Goal: Information Seeking & Learning: Learn about a topic

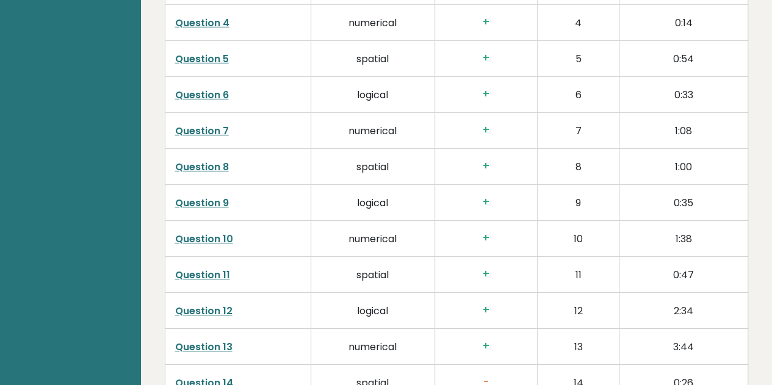
scroll to position [2117, 0]
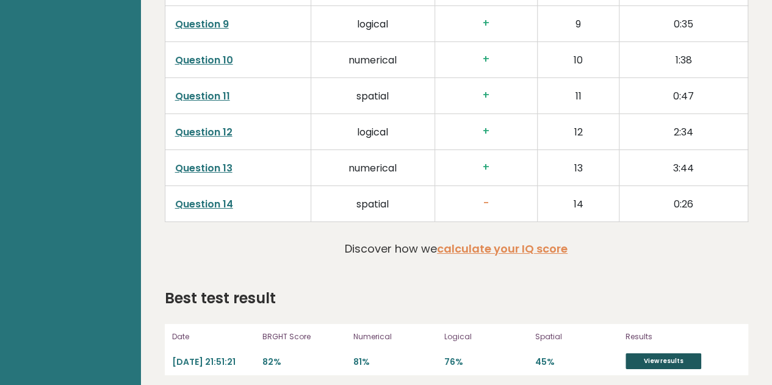
click at [642, 353] on link "View results" at bounding box center [663, 361] width 76 height 16
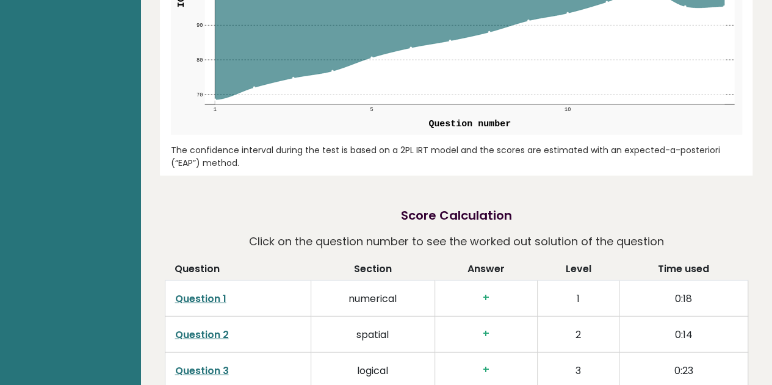
scroll to position [1125, 0]
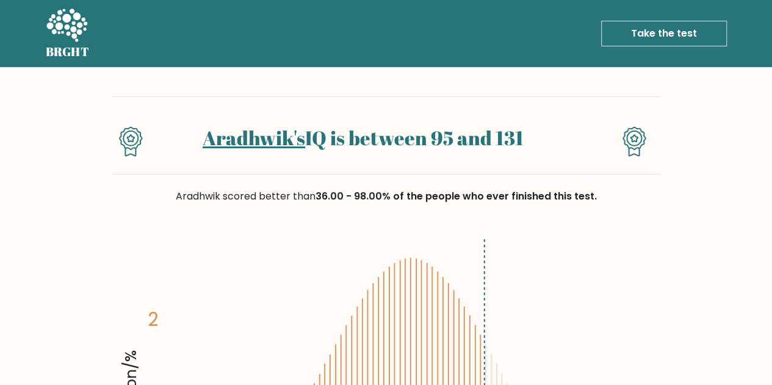
click at [677, 23] on link "Take the test" at bounding box center [664, 34] width 126 height 26
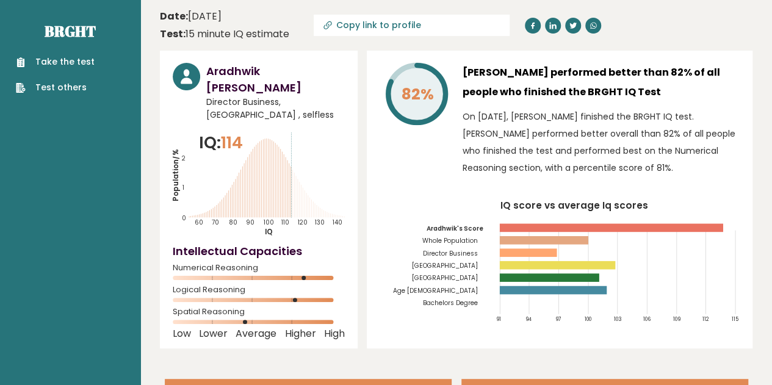
click at [56, 84] on link "Test others" at bounding box center [55, 87] width 79 height 13
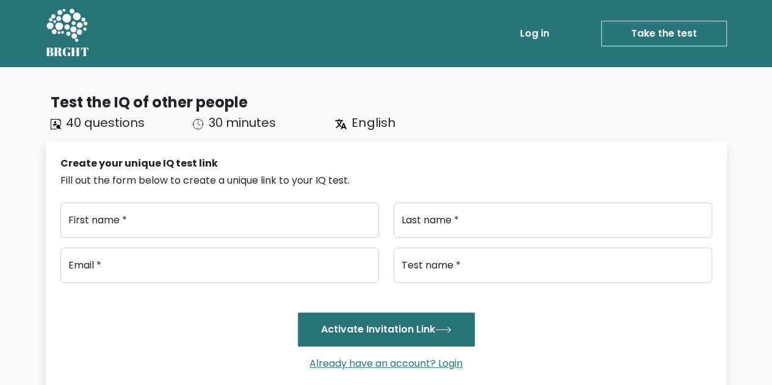
click at [67, 24] on icon at bounding box center [67, 26] width 42 height 37
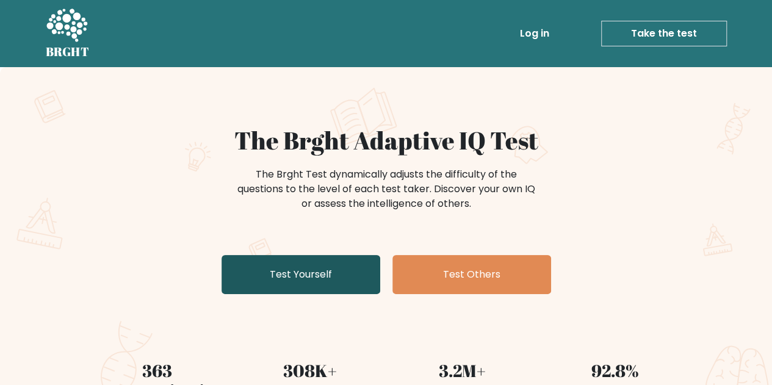
click at [305, 279] on link "Test Yourself" at bounding box center [300, 274] width 159 height 39
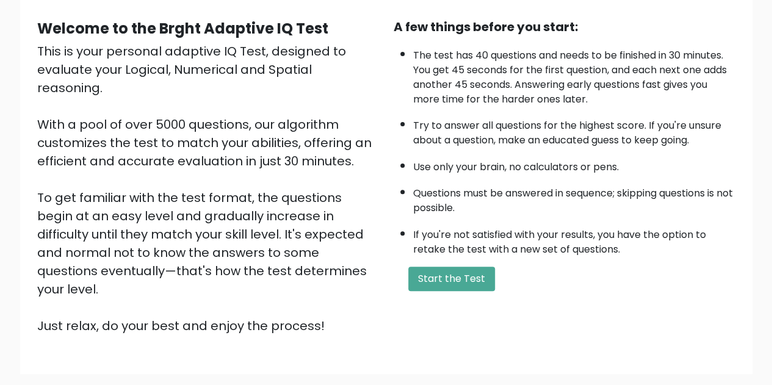
scroll to position [152, 0]
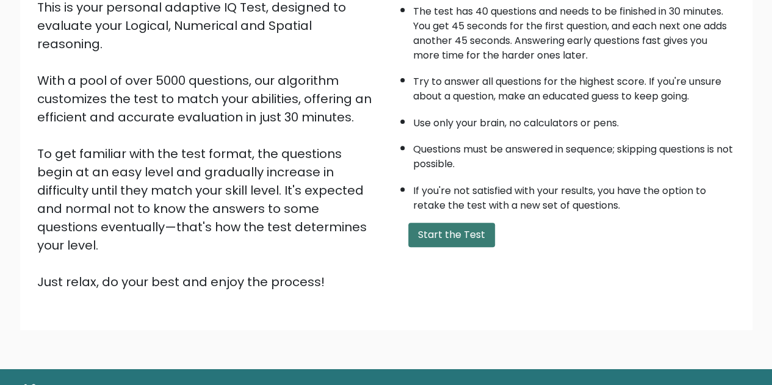
click at [446, 237] on button "Start the Test" at bounding box center [451, 235] width 87 height 24
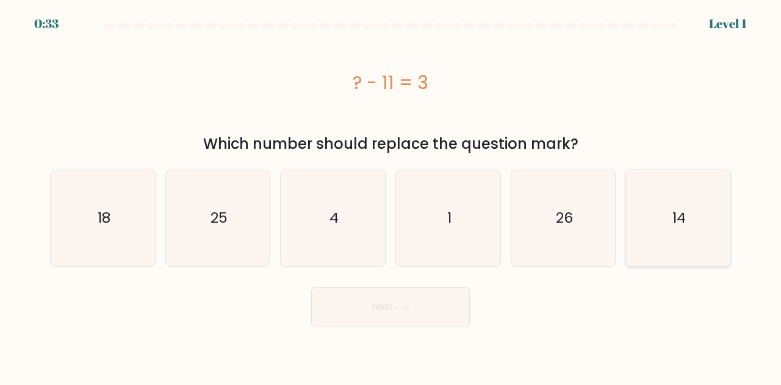
click at [698, 217] on icon "14" at bounding box center [678, 218] width 96 height 96
click at [391, 196] on input "f. 14" at bounding box center [391, 194] width 1 height 3
radio input "true"
click at [365, 310] on button "Next" at bounding box center [390, 306] width 159 height 39
click at [380, 307] on button "Next" at bounding box center [390, 306] width 159 height 39
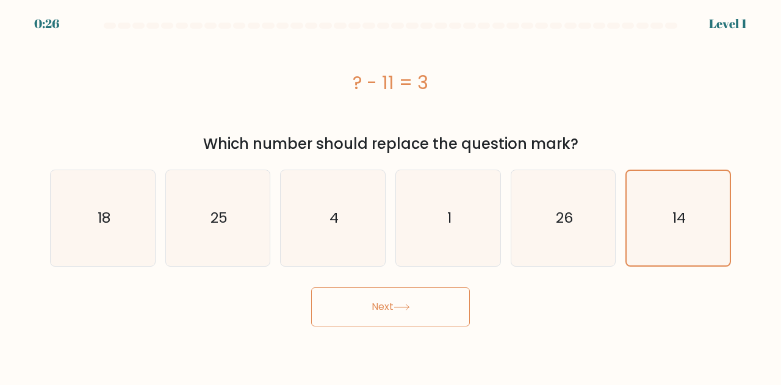
click at [372, 308] on button "Next" at bounding box center [390, 306] width 159 height 39
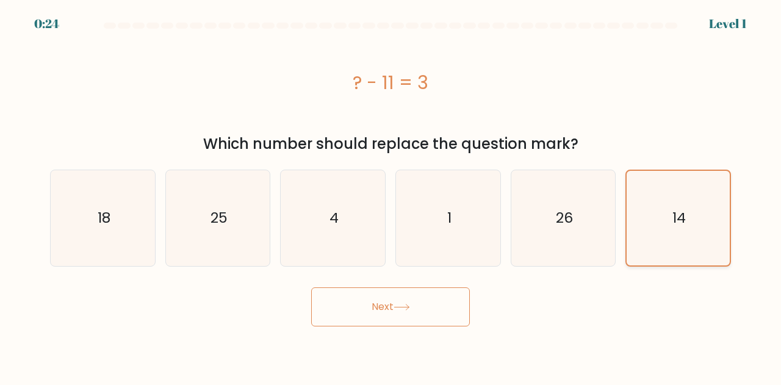
click at [666, 207] on icon "14" at bounding box center [678, 218] width 95 height 95
click at [391, 196] on input "f. 14" at bounding box center [391, 194] width 1 height 3
click at [666, 207] on icon "14" at bounding box center [678, 218] width 95 height 95
click at [391, 196] on input "f. 14" at bounding box center [391, 194] width 1 height 3
click at [666, 207] on icon "14" at bounding box center [678, 218] width 95 height 95
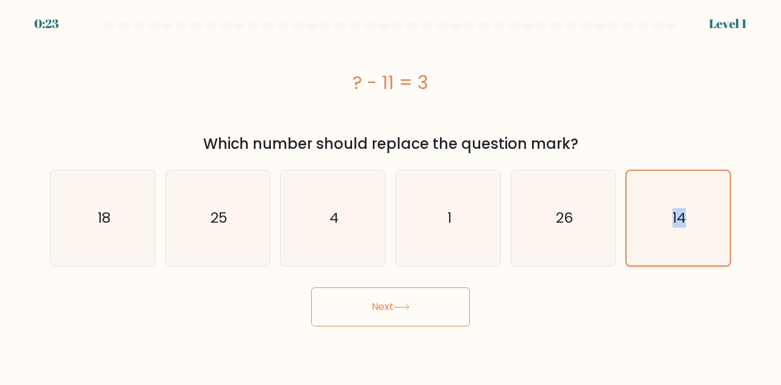
click at [391, 196] on input "f. 14" at bounding box center [391, 194] width 1 height 3
click at [391, 312] on button "Next" at bounding box center [390, 306] width 159 height 39
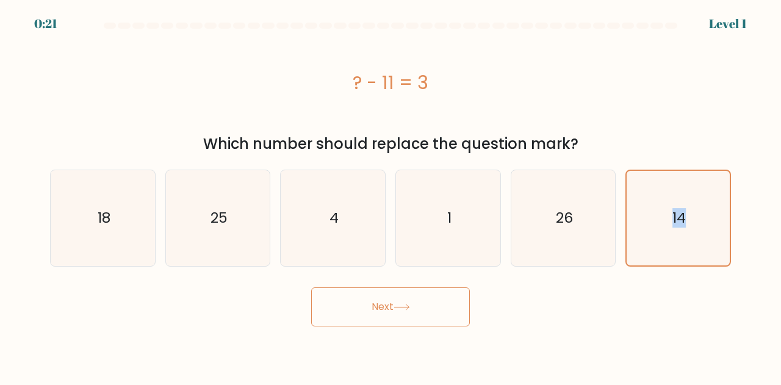
click at [391, 312] on button "Next" at bounding box center [390, 306] width 159 height 39
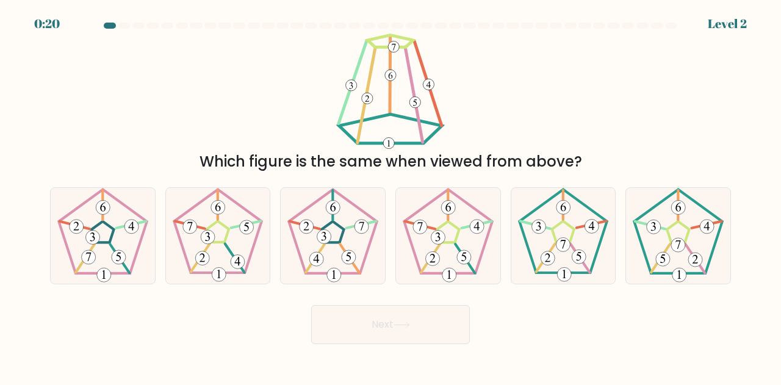
click at [517, 287] on form at bounding box center [390, 184] width 781 height 322
click at [586, 231] on 179 at bounding box center [592, 227] width 14 height 14
click at [391, 196] on input "e." at bounding box center [391, 194] width 1 height 3
radio input "true"
click at [381, 322] on button "Next" at bounding box center [390, 324] width 159 height 39
